Goal: Use online tool/utility: Utilize a website feature to perform a specific function

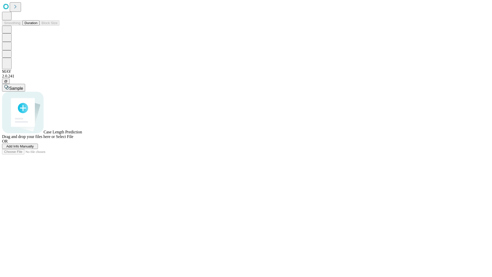
click at [37, 26] on button "Duration" at bounding box center [31, 22] width 17 height 5
click at [73, 139] on span "Select File" at bounding box center [64, 136] width 17 height 4
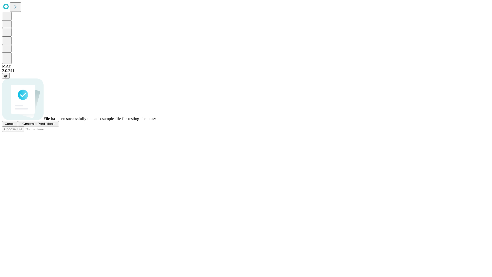
click at [54, 126] on span "Generate Predictions" at bounding box center [38, 124] width 32 height 4
